Goal: Register for event/course

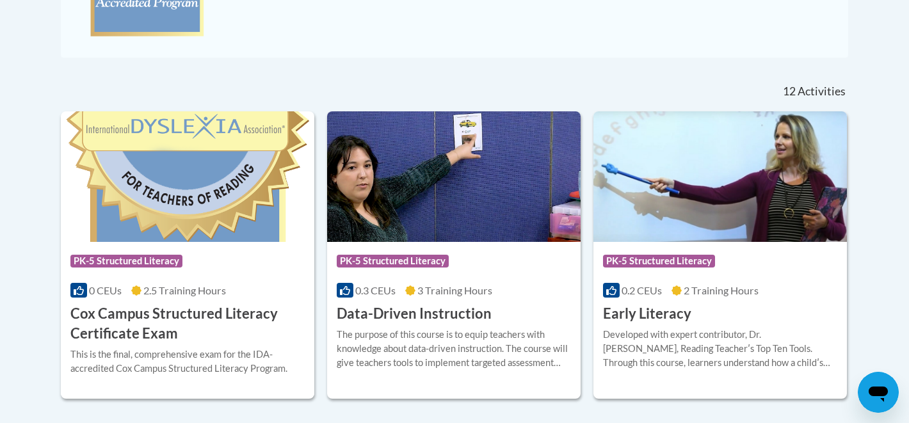
scroll to position [473, 0]
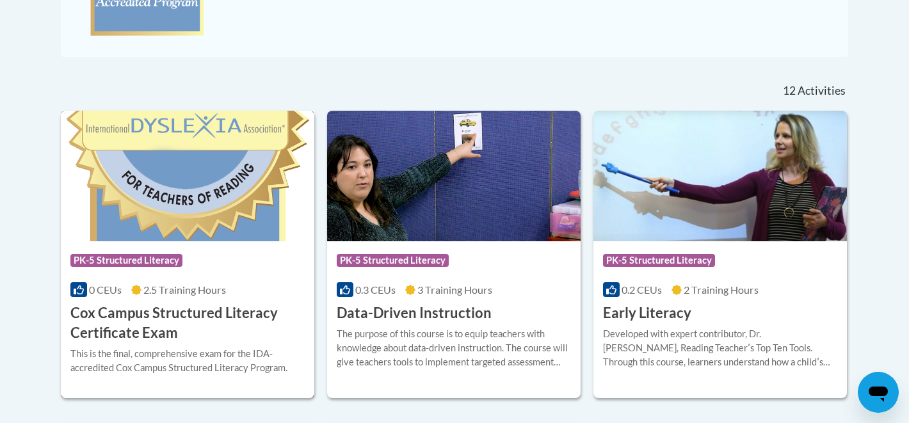
click at [243, 229] on img at bounding box center [187, 176] width 253 height 131
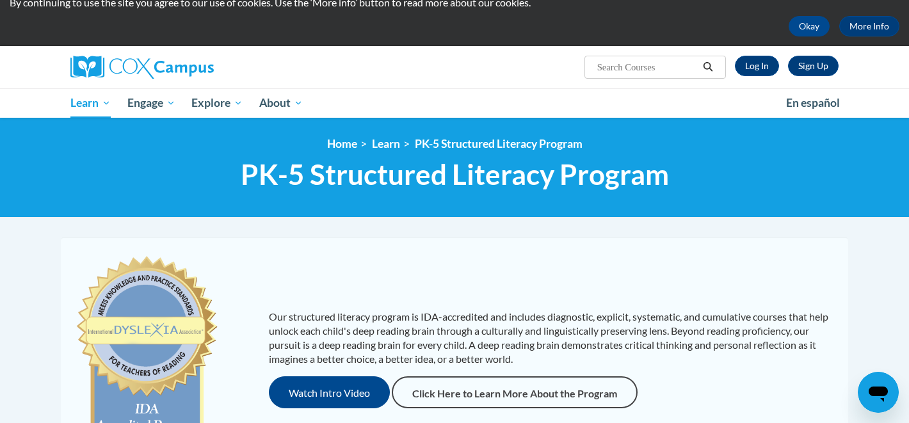
scroll to position [45, 0]
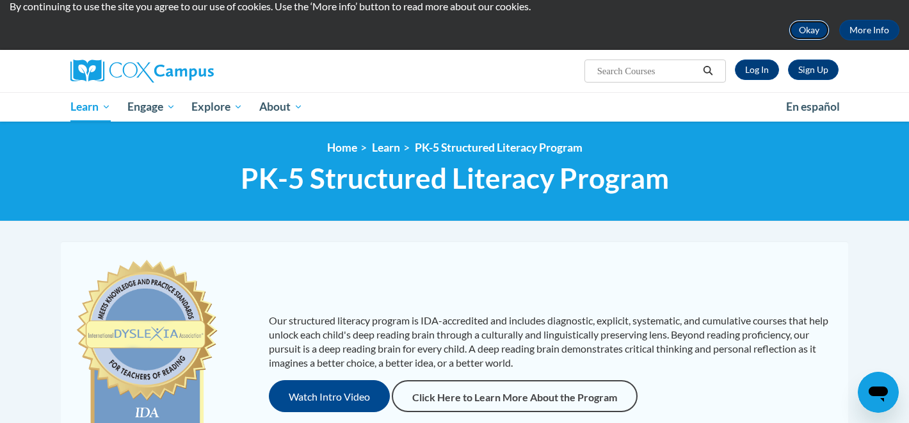
click at [813, 36] on button "Okay" at bounding box center [809, 30] width 41 height 20
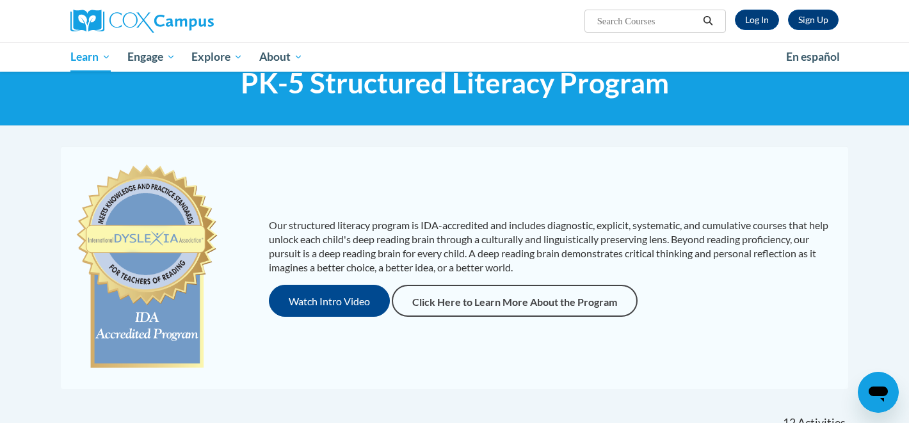
scroll to position [0, 0]
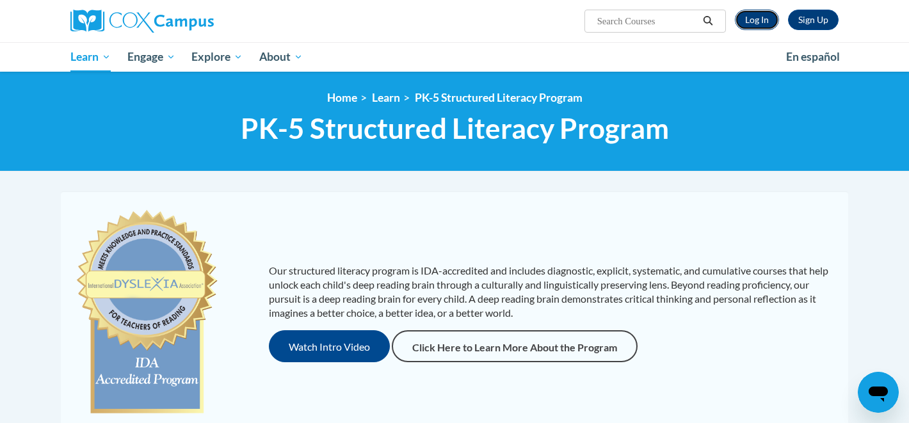
click at [749, 24] on link "Log In" at bounding box center [757, 20] width 44 height 20
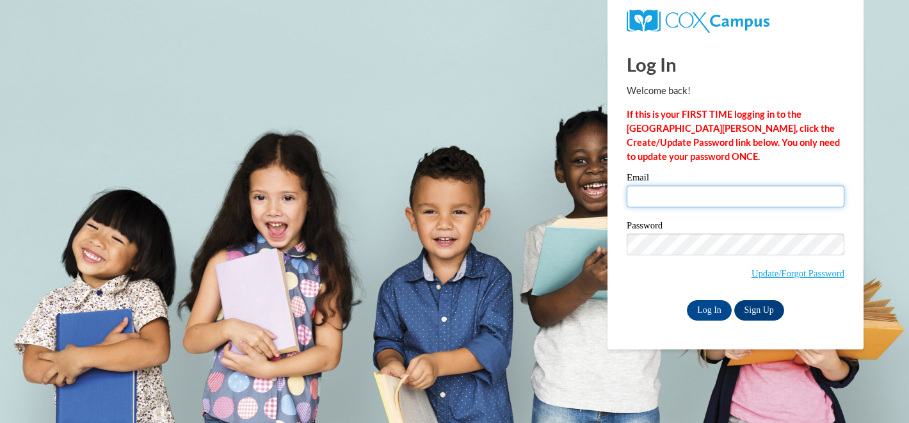
click at [709, 187] on input "Email" at bounding box center [736, 197] width 218 height 22
type input "fabibarbozacampos@gmail.com"
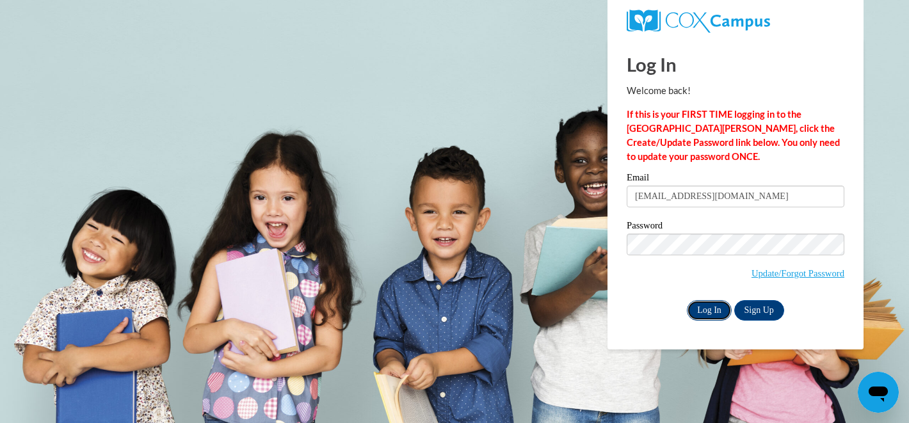
click at [712, 311] on input "Log In" at bounding box center [709, 310] width 45 height 20
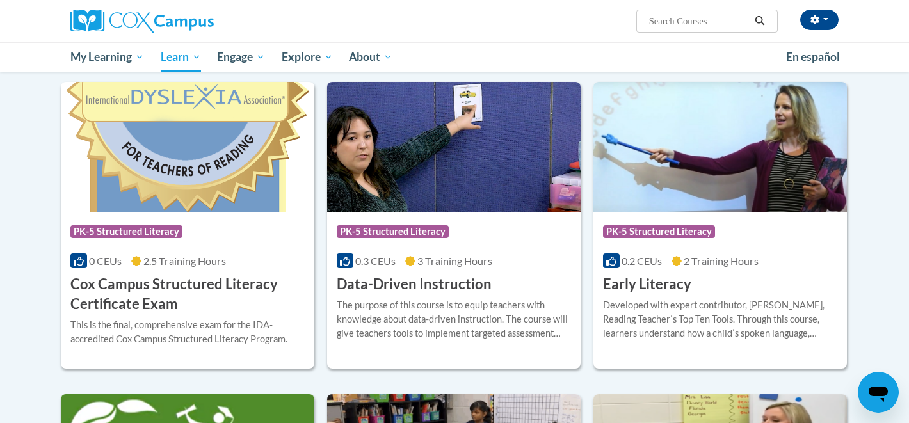
scroll to position [402, 0]
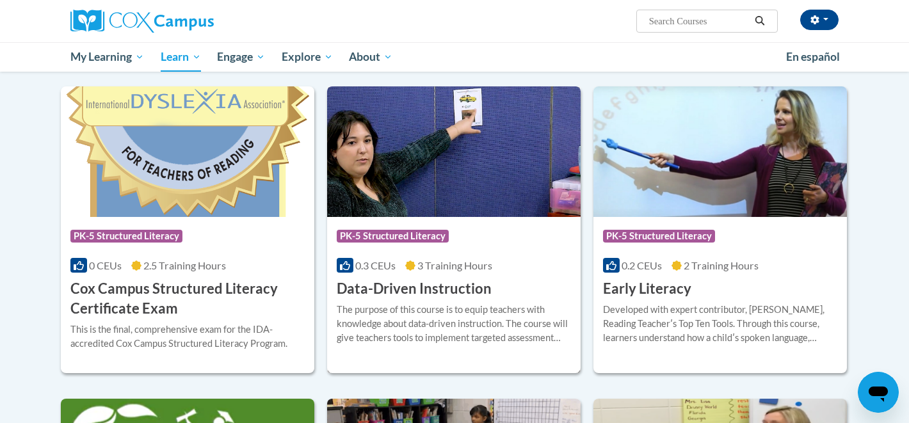
click at [464, 255] on div "Course Category: PK-5 Structured Literacy 0.3 CEUs 3 Training Hours COURSE Data…" at bounding box center [453, 258] width 253 height 82
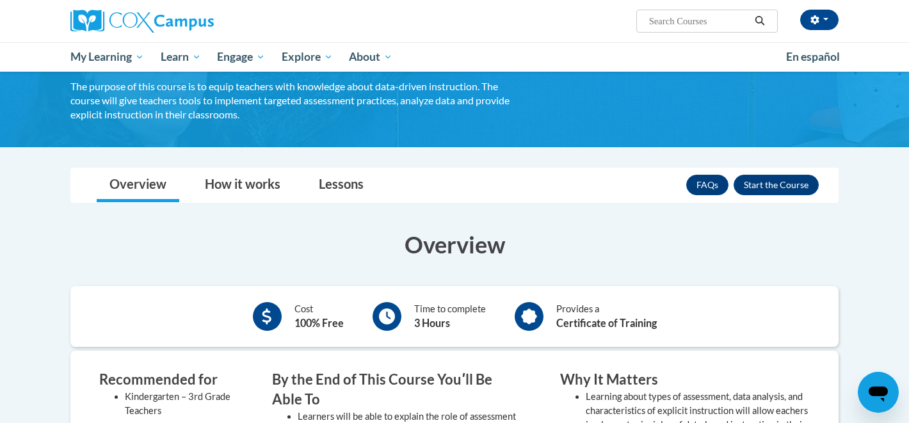
scroll to position [94, 0]
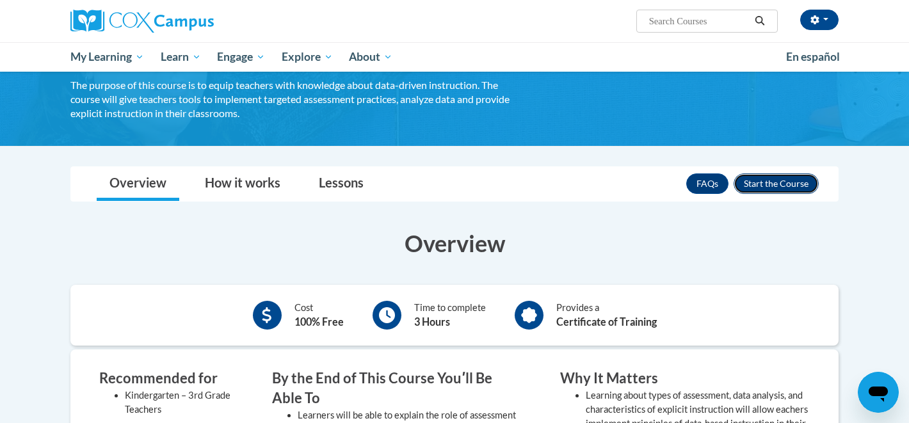
click at [746, 177] on button "Enroll" at bounding box center [776, 183] width 85 height 20
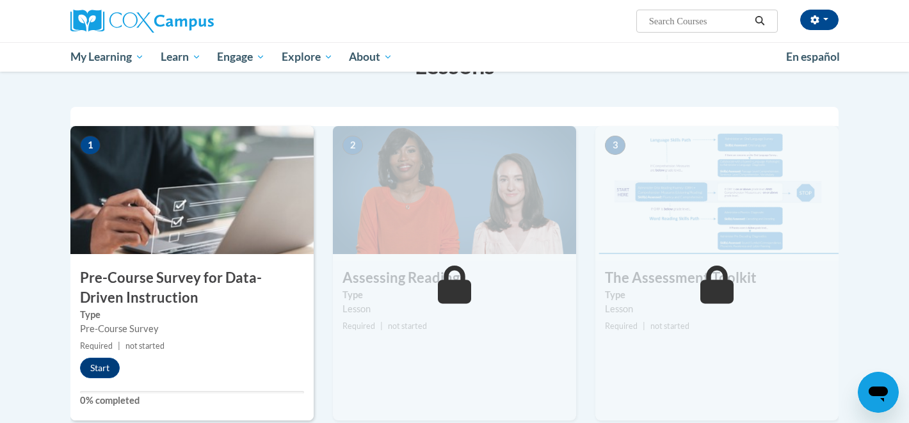
scroll to position [248, 0]
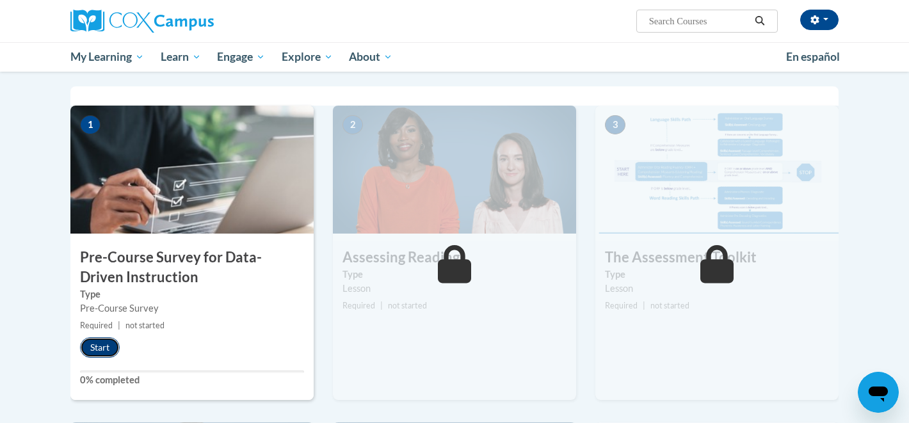
click at [96, 348] on button "Start" at bounding box center [100, 347] width 40 height 20
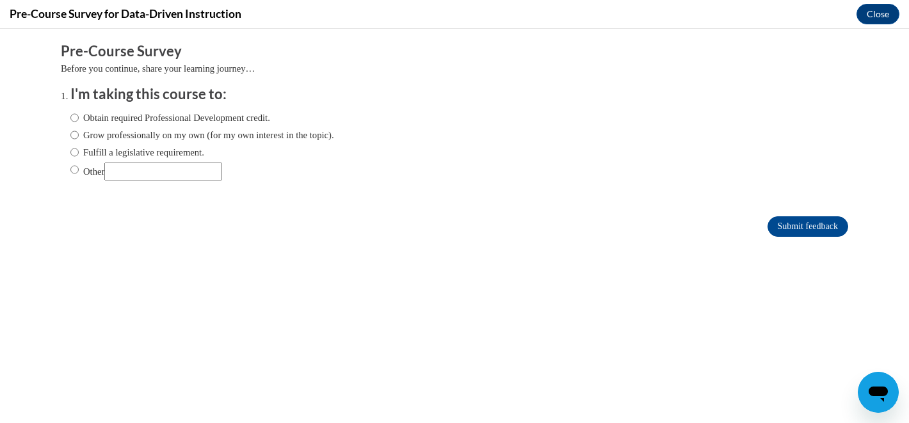
scroll to position [0, 0]
click at [138, 132] on label "Grow professionally on my own (for my own interest in the topic)." at bounding box center [202, 135] width 264 height 14
click at [79, 132] on input "Grow professionally on my own (for my own interest in the topic)." at bounding box center [74, 135] width 8 height 14
radio input "true"
click at [139, 117] on label "Obtain required Professional Development credit." at bounding box center [170, 118] width 200 height 14
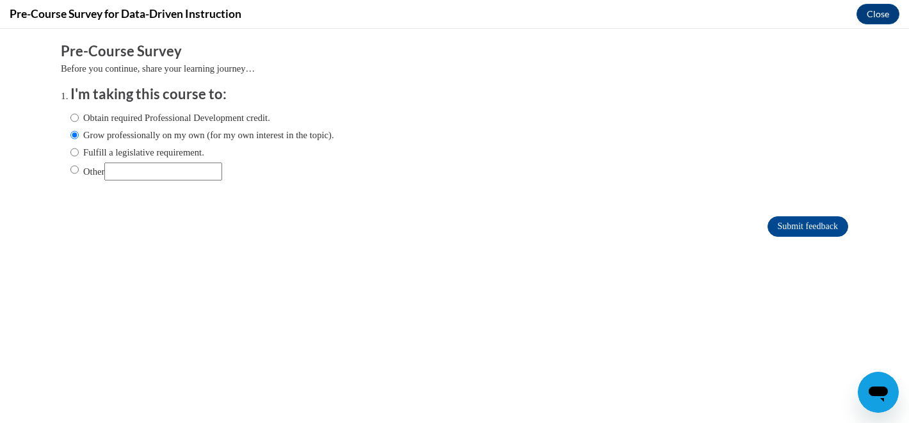
click at [79, 117] on input "Obtain required Professional Development credit." at bounding box center [74, 118] width 8 height 14
radio input "true"
click at [805, 234] on input "Submit feedback" at bounding box center [807, 226] width 81 height 20
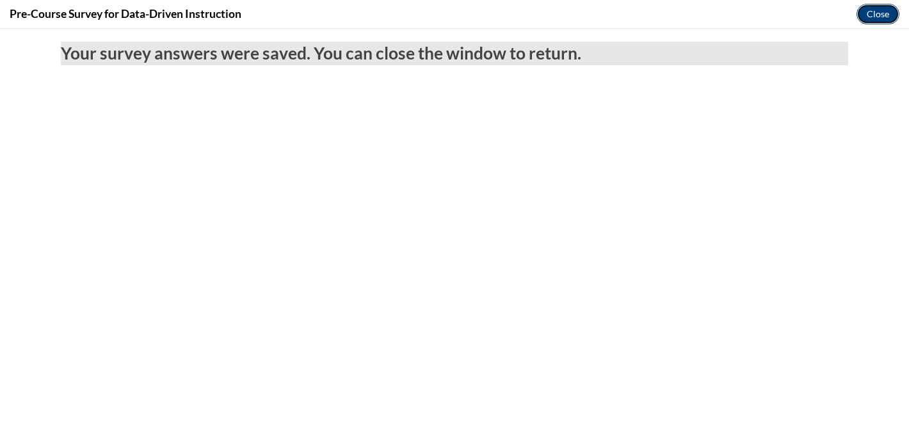
click at [860, 6] on button "Close" at bounding box center [877, 14] width 43 height 20
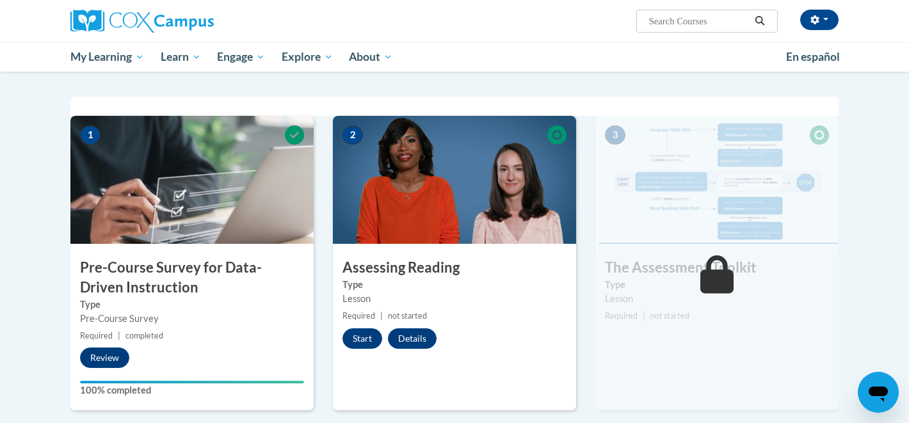
scroll to position [279, 0]
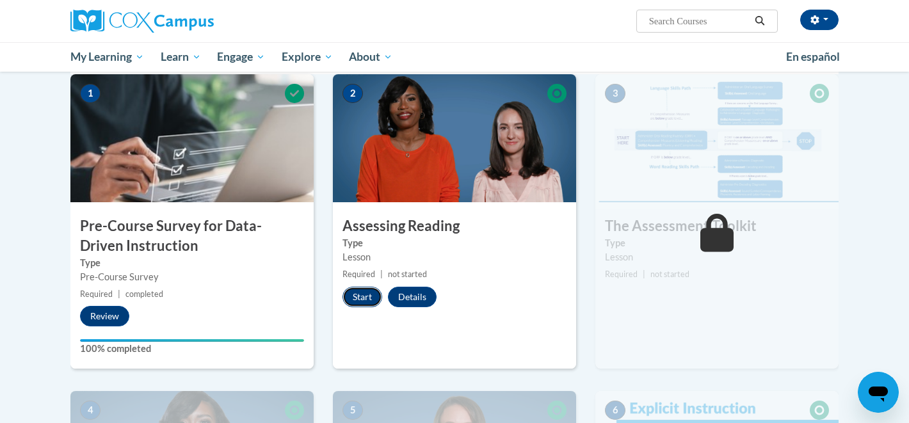
click at [372, 293] on button "Start" at bounding box center [362, 297] width 40 height 20
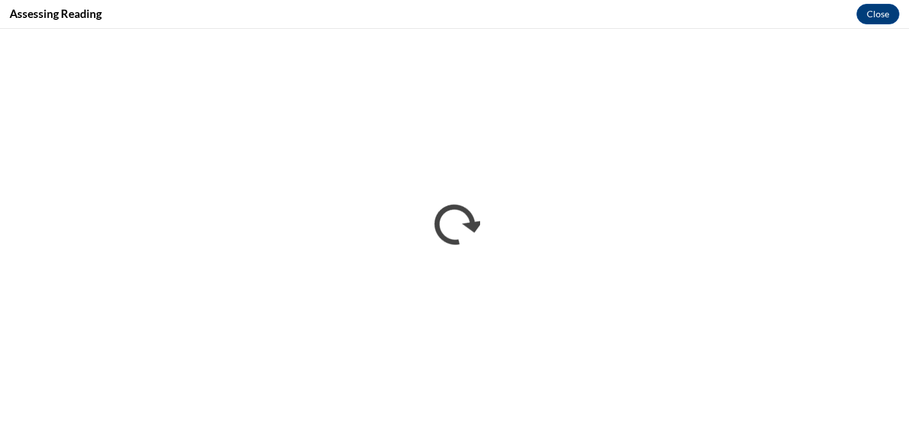
scroll to position [0, 0]
click at [871, 12] on button "Close" at bounding box center [877, 14] width 43 height 20
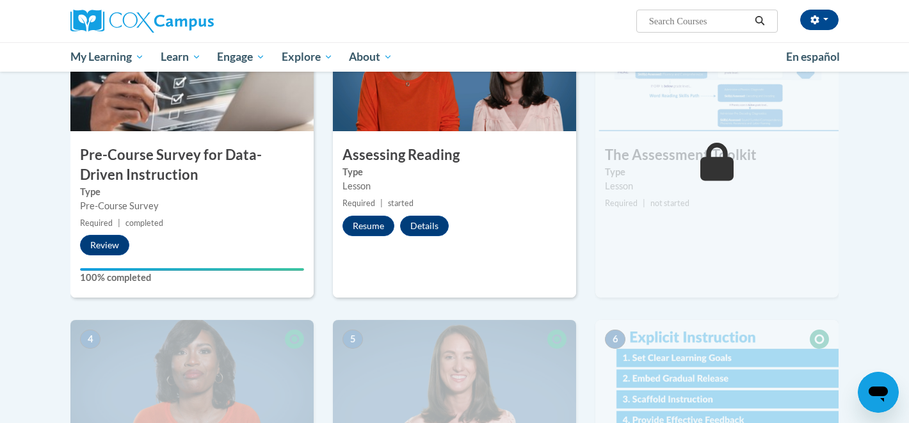
scroll to position [276, 0]
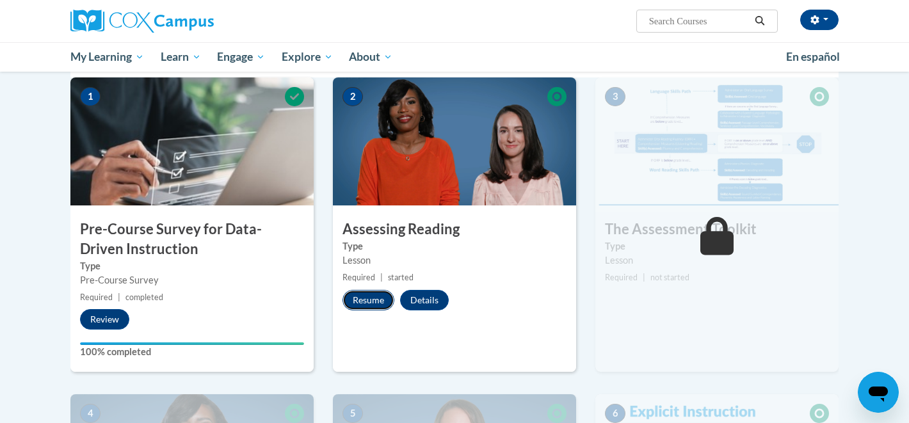
click at [362, 304] on button "Resume" at bounding box center [368, 300] width 52 height 20
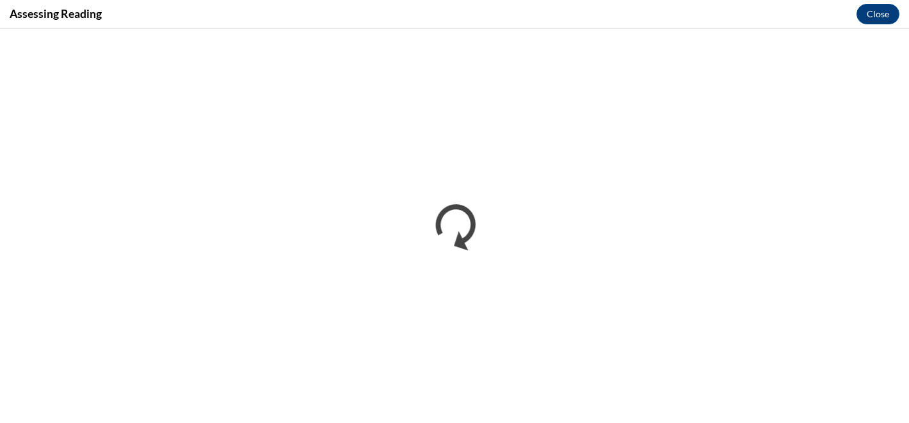
scroll to position [0, 0]
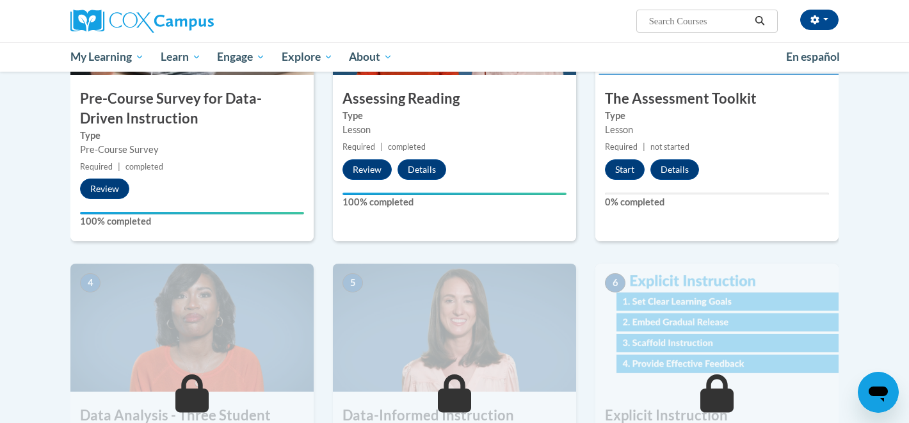
scroll to position [397, 0]
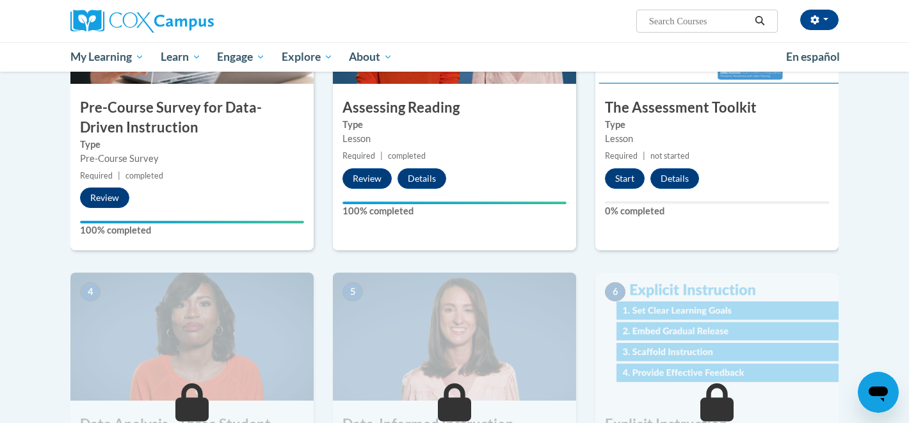
click at [626, 190] on div "3 The Assessment Toolkit Type Lesson Required | not started Start Details Feedb…" at bounding box center [716, 103] width 243 height 294
click at [625, 181] on button "Start" at bounding box center [625, 178] width 40 height 20
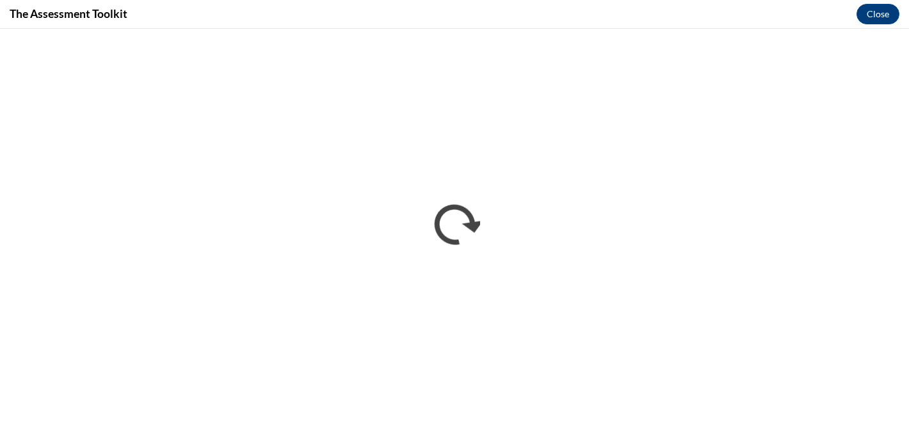
scroll to position [0, 0]
